Goal: Transaction & Acquisition: Purchase product/service

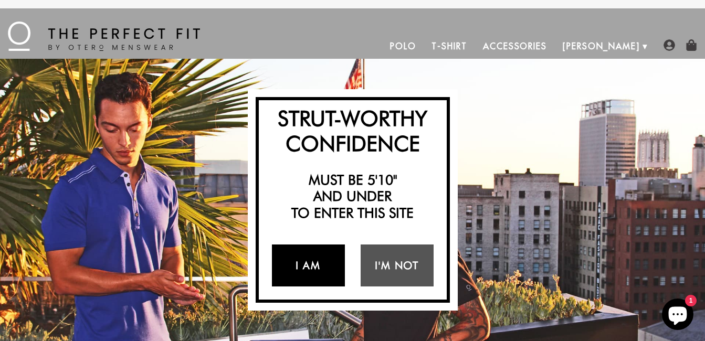
click at [311, 271] on link "I Am" at bounding box center [308, 265] width 73 height 42
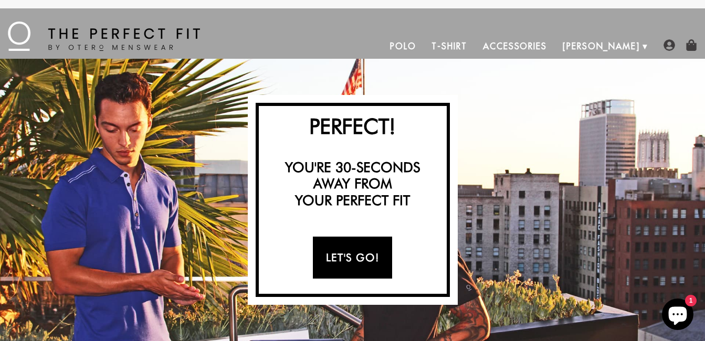
click at [353, 257] on link "Let's Go!" at bounding box center [352, 258] width 79 height 42
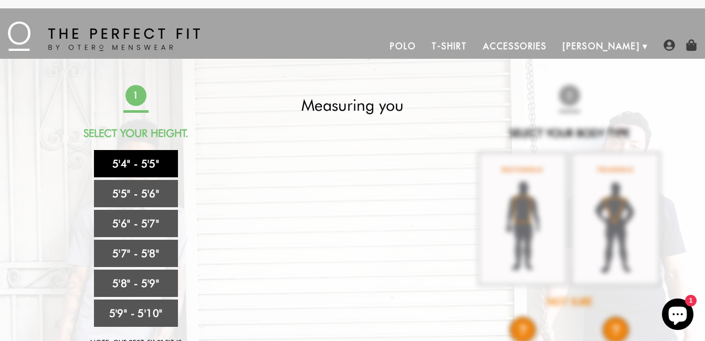
click at [143, 163] on link "5'4" - 5'5"" at bounding box center [136, 163] width 84 height 27
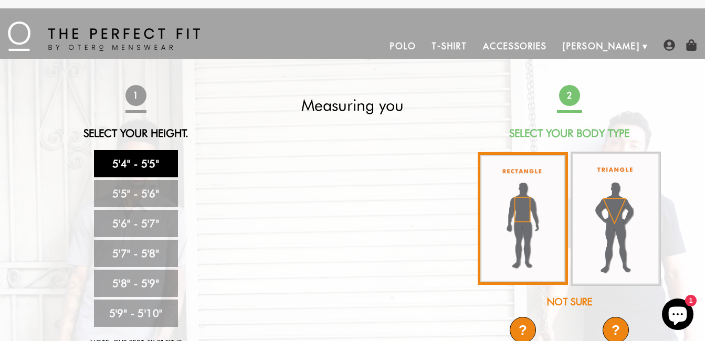
click at [521, 227] on img at bounding box center [522, 218] width 90 height 133
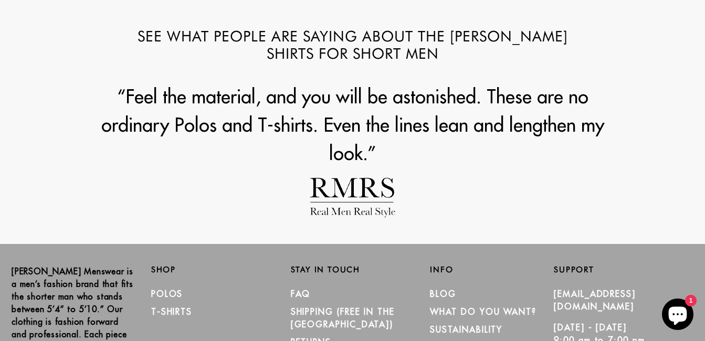
scroll to position [1137, 0]
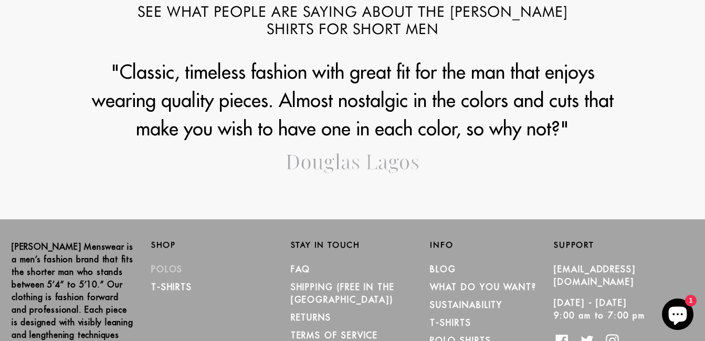
click at [165, 270] on link "Polos" at bounding box center [167, 269] width 32 height 10
